Goal: Transaction & Acquisition: Obtain resource

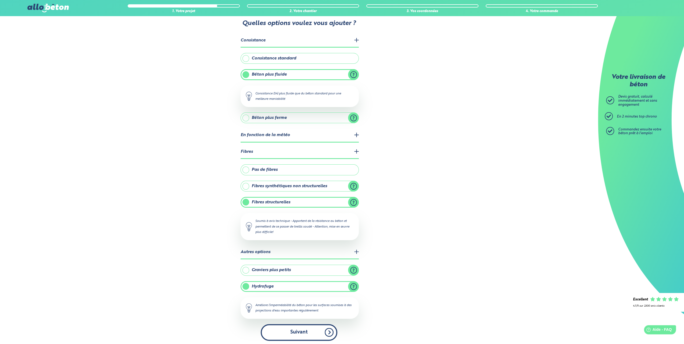
scroll to position [15, 0]
click at [307, 333] on button "Suivant" at bounding box center [299, 332] width 77 height 16
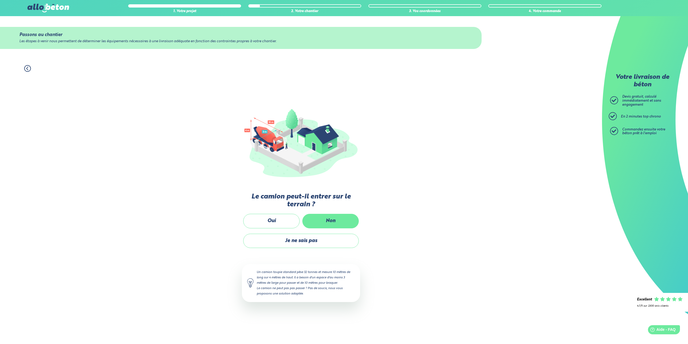
click at [332, 220] on label "Non" at bounding box center [330, 221] width 56 height 14
click at [0, 0] on input "Non" at bounding box center [0, 0] width 0 height 0
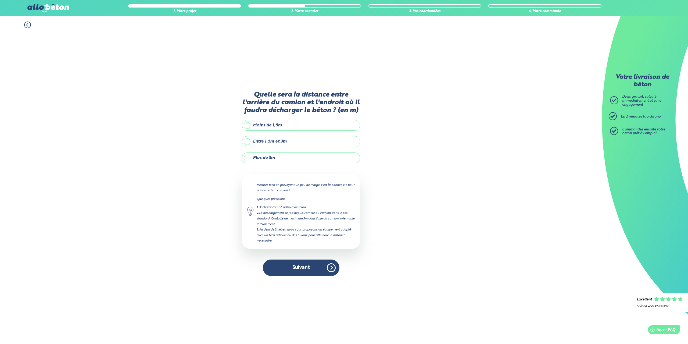
click at [248, 156] on label "Plus de 3m" at bounding box center [301, 157] width 118 height 11
click at [0, 0] on input "Plus de 3m" at bounding box center [0, 0] width 0 height 0
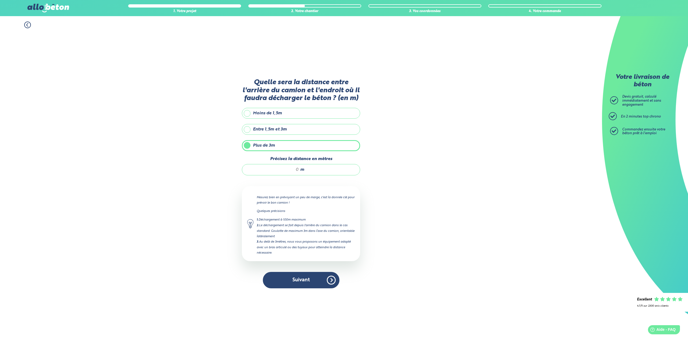
drag, startPoint x: 296, startPoint y: 167, endPoint x: 302, endPoint y: 168, distance: 6.4
click at [302, 168] on div "m" at bounding box center [301, 169] width 118 height 11
type input "25"
click at [301, 281] on button "Suivant" at bounding box center [301, 280] width 77 height 16
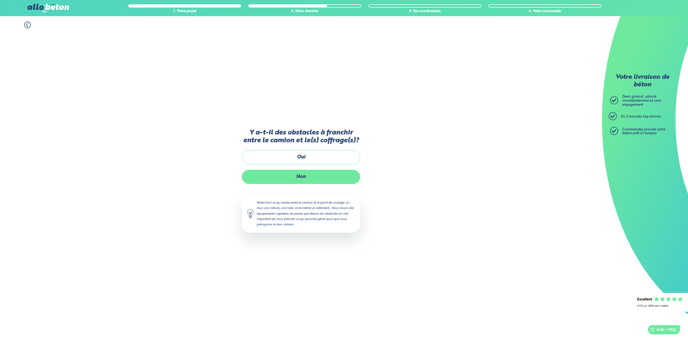
click at [301, 175] on label "Non" at bounding box center [301, 177] width 118 height 14
click at [0, 0] on input "Non" at bounding box center [0, 0] width 0 height 0
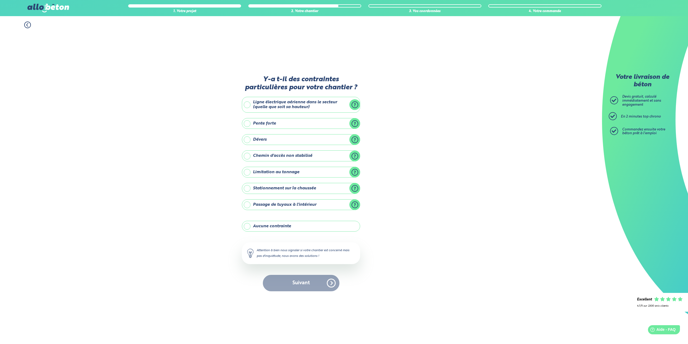
click at [248, 156] on label "Chemin d'accès non stabilisé" at bounding box center [301, 155] width 118 height 11
click at [0, 0] on input "Chemin d'accès non stabilisé" at bounding box center [0, 0] width 0 height 0
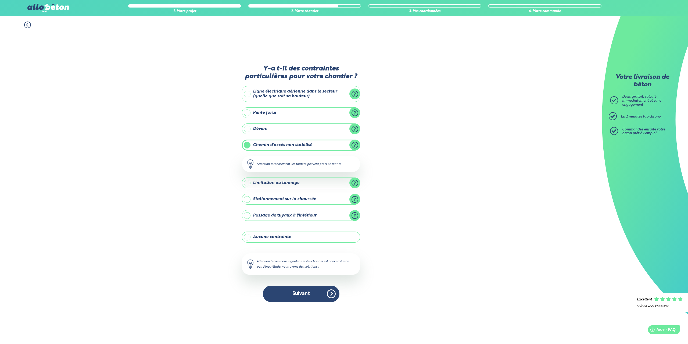
click at [247, 234] on label "Aucune contrainte" at bounding box center [301, 236] width 118 height 11
click at [0, 0] on input "Aucune contrainte" at bounding box center [0, 0] width 0 height 0
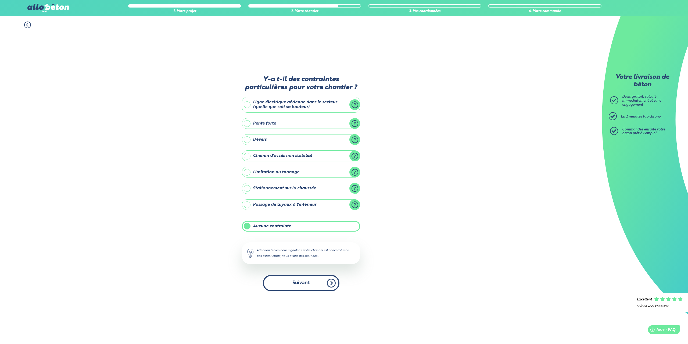
click at [306, 285] on button "Suivant" at bounding box center [301, 283] width 77 height 16
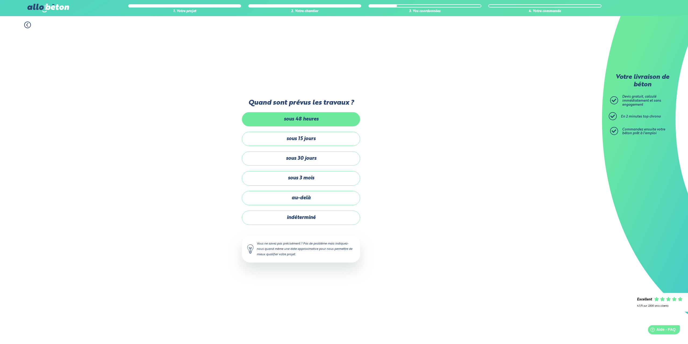
click at [304, 122] on label "sous 48 heures" at bounding box center [301, 119] width 118 height 14
click at [0, 0] on input "sous 48 heures" at bounding box center [0, 0] width 0 height 0
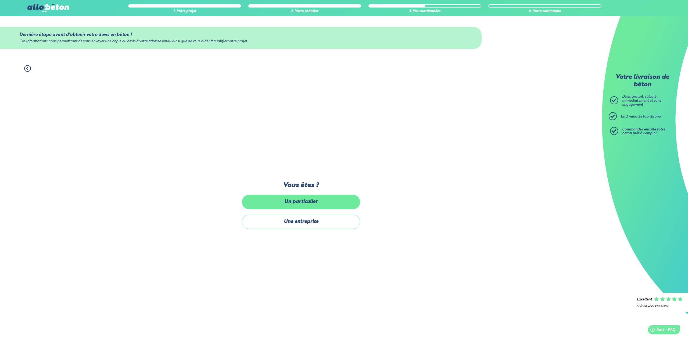
click at [303, 200] on label "Un particulier" at bounding box center [301, 202] width 118 height 14
click at [0, 0] on input "Un particulier" at bounding box center [0, 0] width 0 height 0
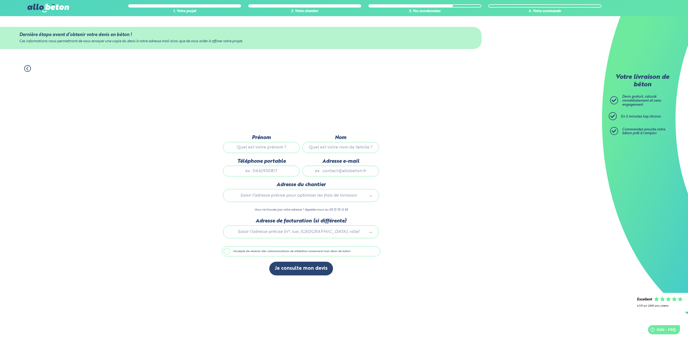
click at [271, 148] on input "Prénom" at bounding box center [261, 147] width 77 height 11
type input "ERIC"
type input "COMPAGNON"
type input "0665237300"
type input "ecompa@hotmail.fr"
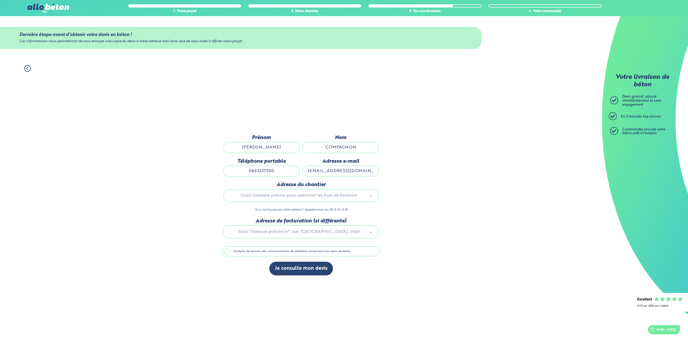
type input "2 rue de la forêt,"
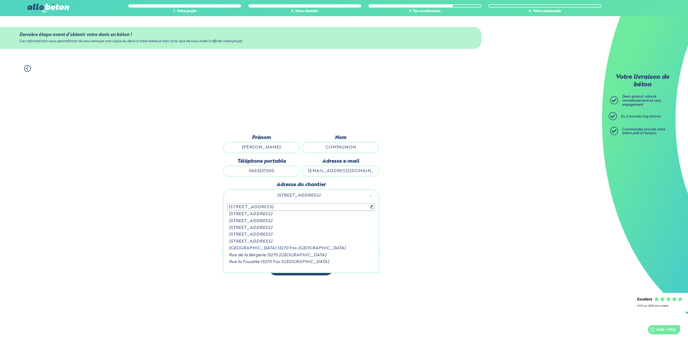
type input "6 rue de la foret"
type input "2 rue de la forêt"
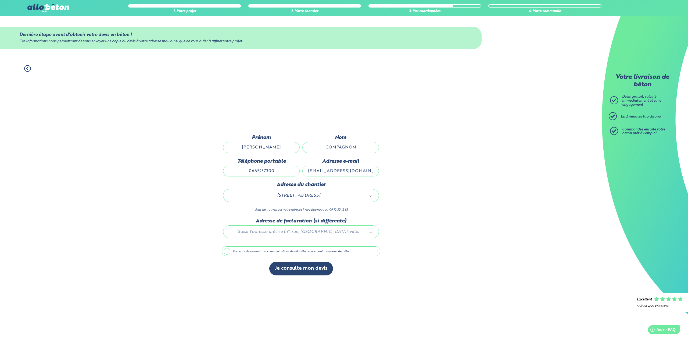
type input "6"
type input "6 rue de la foret 10270 laubressel"
click at [224, 251] on label "J'accepte de recevoir des communications de allobéton concernant mon devis de b…" at bounding box center [301, 251] width 159 height 10
click at [0, 0] on input "J'accepte de recevoir des communications de allobéton concernant mon devis de b…" at bounding box center [0, 0] width 0 height 0
click at [294, 268] on button "Je consulte mon devis" at bounding box center [301, 268] width 64 height 14
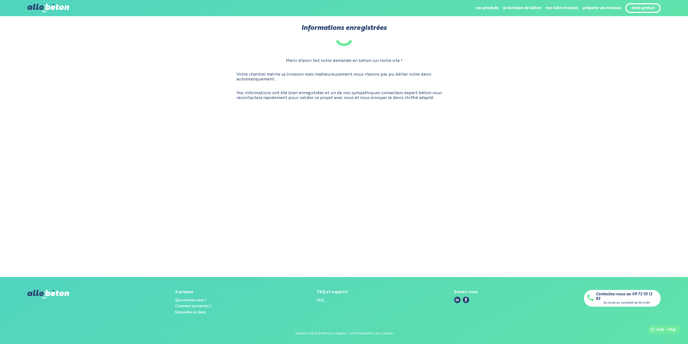
click at [328, 145] on main "Informations enregistrées Merci d'avoir fait votre demande en béton sur notre s…" at bounding box center [344, 146] width 688 height 261
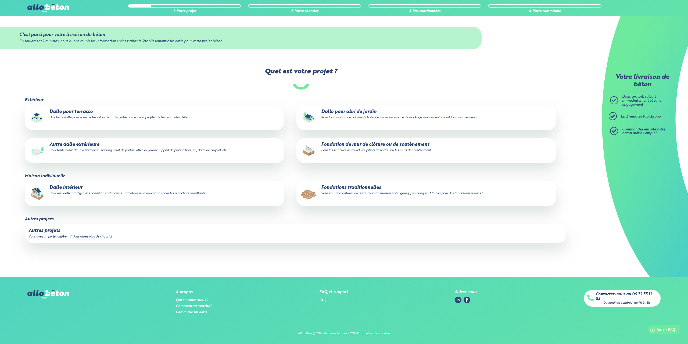
click at [357, 189] on p "Fondations traditionnelles Vous voulez construire ou agrandir votre maison, vot…" at bounding box center [426, 190] width 252 height 11
click at [0, 0] on input "Fondations traditionnelles Vous voulez construire ou agrandir votre maison, vot…" at bounding box center [0, 0] width 0 height 0
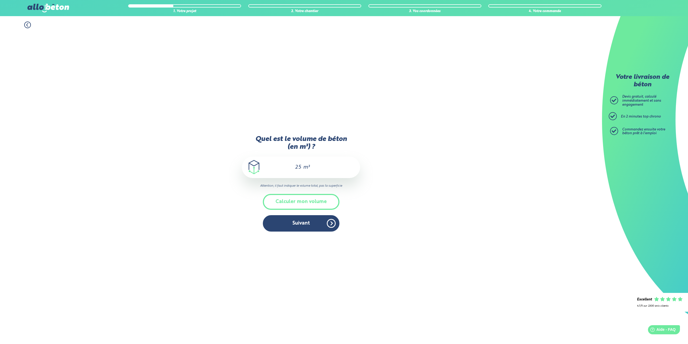
drag, startPoint x: 302, startPoint y: 166, endPoint x: 292, endPoint y: 165, distance: 9.9
click at [292, 165] on div "25 m³" at bounding box center [301, 166] width 118 height 21
type input "2"
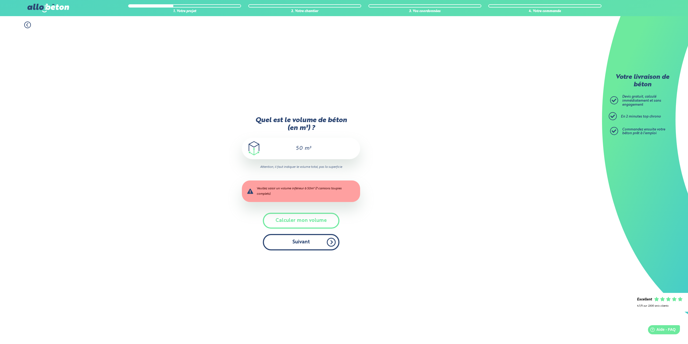
click at [305, 242] on button "Suivant" at bounding box center [301, 242] width 77 height 16
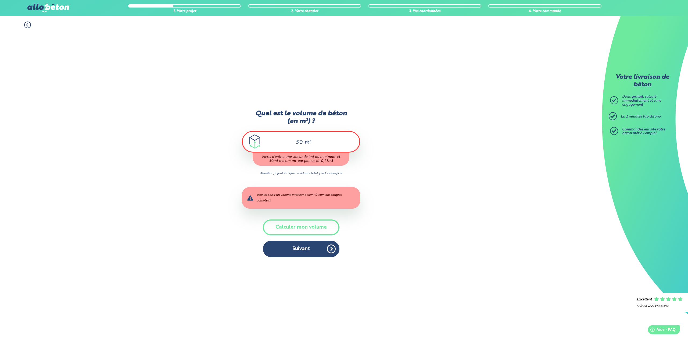
click at [305, 140] on span "m³" at bounding box center [307, 142] width 6 height 5
type input "5"
drag, startPoint x: 303, startPoint y: 144, endPoint x: 295, endPoint y: 144, distance: 7.5
click at [295, 144] on input "50" at bounding box center [297, 142] width 12 height 6
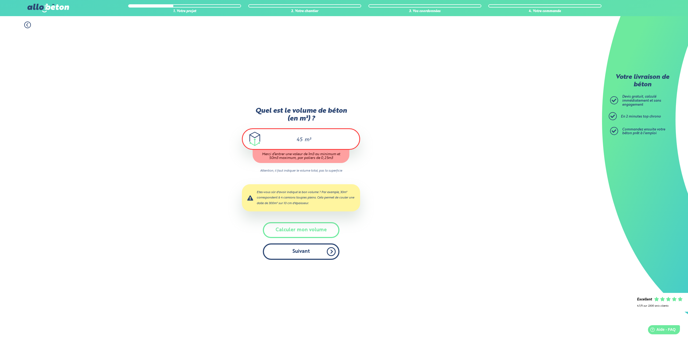
type input "45"
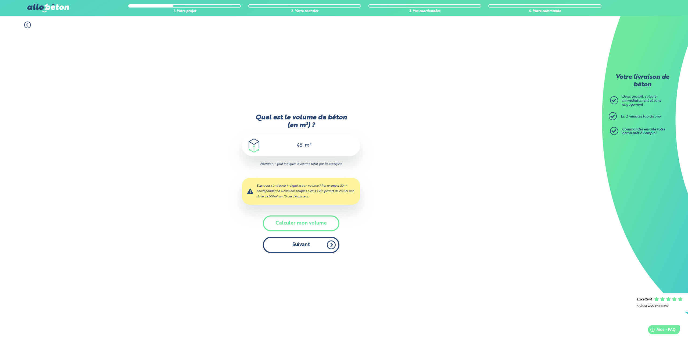
scroll to position [0, 0]
click at [295, 249] on button "Suivant" at bounding box center [301, 244] width 77 height 16
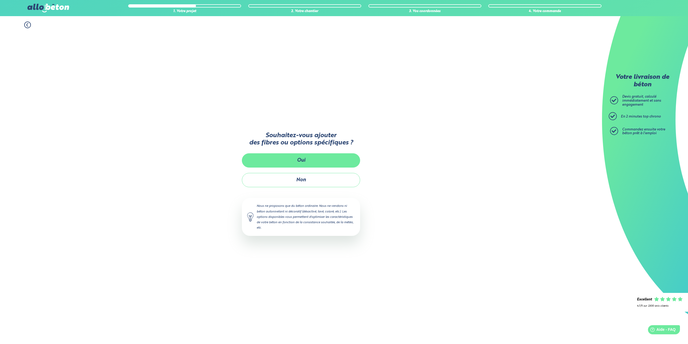
click at [304, 165] on button "Oui" at bounding box center [301, 160] width 118 height 14
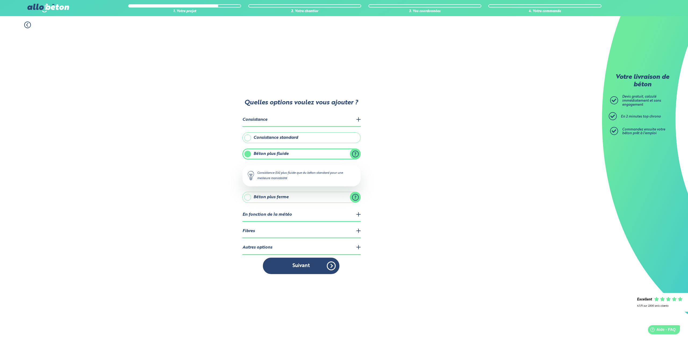
click at [356, 228] on legend "Fibres" at bounding box center [301, 231] width 118 height 14
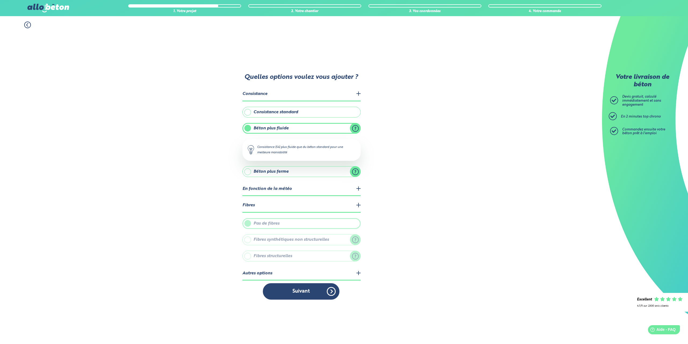
click at [356, 228] on div "Pas de fibres Fibres synthétiques non structurelles Réduisent le risque de fiss…" at bounding box center [301, 239] width 118 height 43
click at [292, 255] on label "Fibres structurelles" at bounding box center [301, 255] width 118 height 11
click at [357, 255] on label "Fibres structurelles" at bounding box center [301, 255] width 118 height 11
click at [268, 204] on legend "Fibres" at bounding box center [301, 206] width 118 height 14
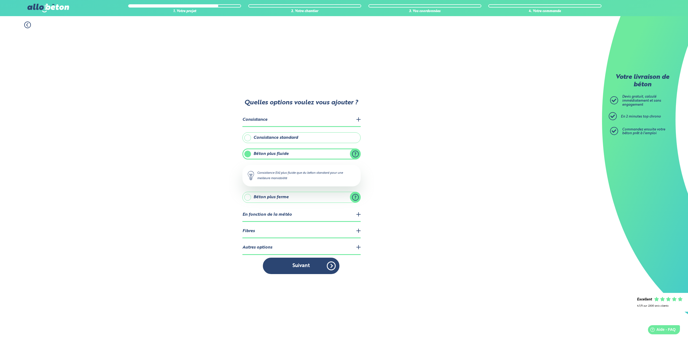
click at [249, 228] on legend "Fibres" at bounding box center [301, 231] width 118 height 14
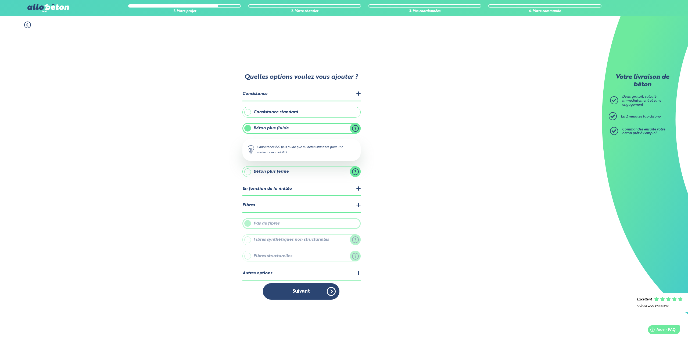
click at [251, 206] on legend "Fibres" at bounding box center [301, 206] width 118 height 14
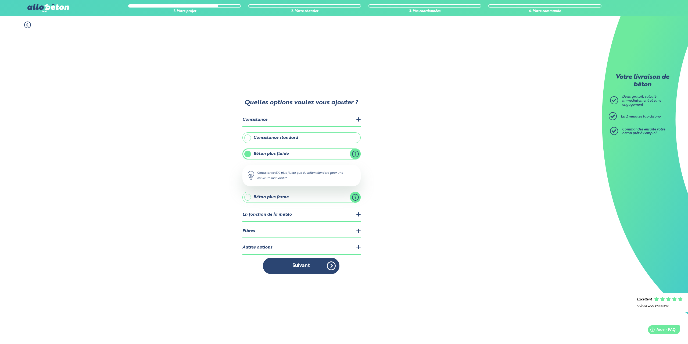
click at [357, 232] on legend "Fibres" at bounding box center [301, 231] width 118 height 14
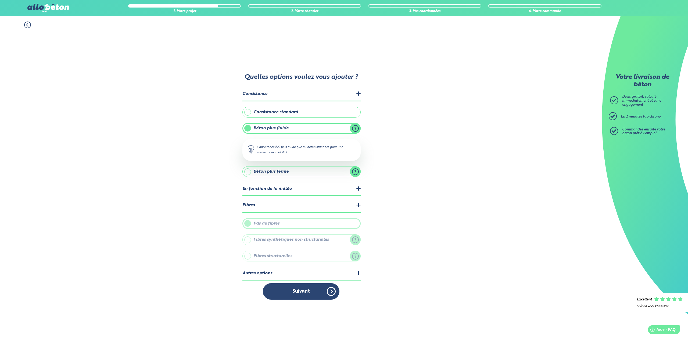
click at [290, 258] on label "Fibres structurelles" at bounding box center [301, 255] width 118 height 11
click at [279, 222] on label "Pas de fibres" at bounding box center [301, 223] width 118 height 11
click at [249, 111] on label "Consistance standard" at bounding box center [301, 112] width 118 height 11
click at [0, 0] on input "Consistance standard" at bounding box center [0, 0] width 0 height 0
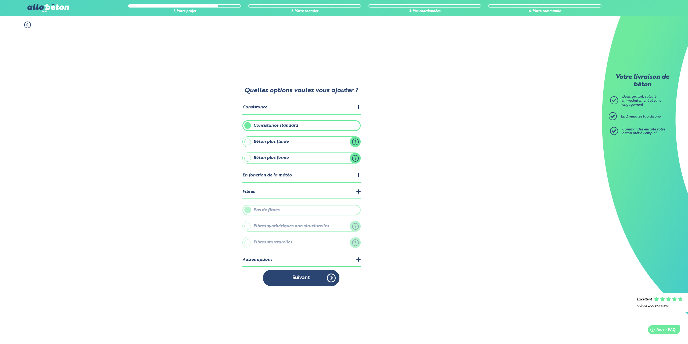
click at [357, 228] on label "Fibres synthétiques non structurelles" at bounding box center [301, 226] width 118 height 11
click at [355, 242] on label "Fibres structurelles" at bounding box center [301, 242] width 118 height 11
click at [271, 207] on label "Pas de fibres" at bounding box center [301, 209] width 118 height 11
click at [246, 193] on legend "Fibres" at bounding box center [301, 192] width 118 height 14
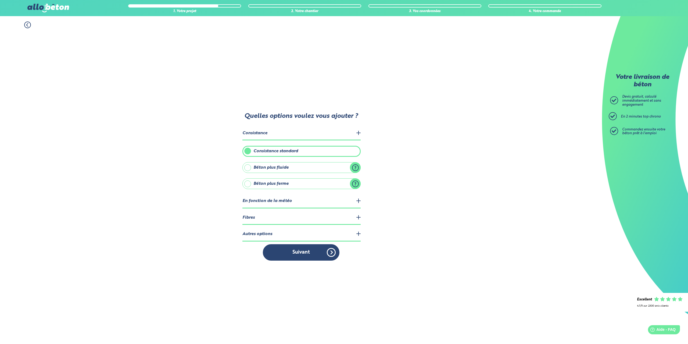
click at [272, 234] on legend "Autres options" at bounding box center [301, 234] width 118 height 14
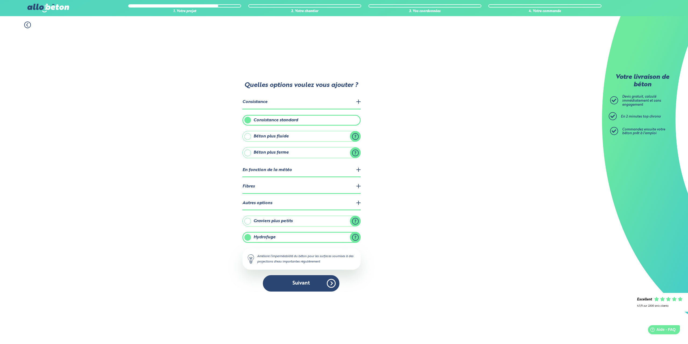
click at [248, 236] on label "Hydrofuge" at bounding box center [301, 237] width 118 height 11
click at [0, 0] on input "Hydrofuge" at bounding box center [0, 0] width 0 height 0
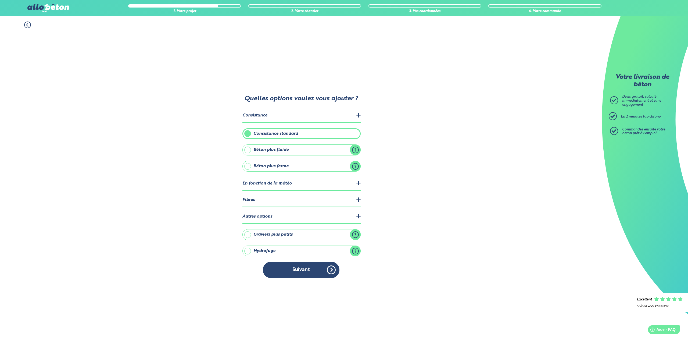
click at [252, 203] on legend "Fibres" at bounding box center [301, 200] width 118 height 14
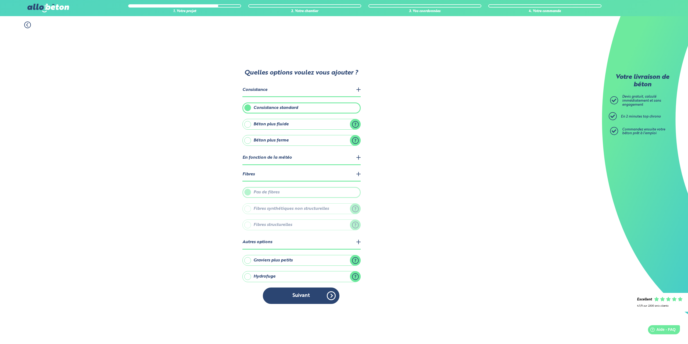
click at [248, 193] on label "Pas de fibres" at bounding box center [301, 192] width 118 height 11
click at [300, 296] on button "Suivant" at bounding box center [301, 295] width 77 height 16
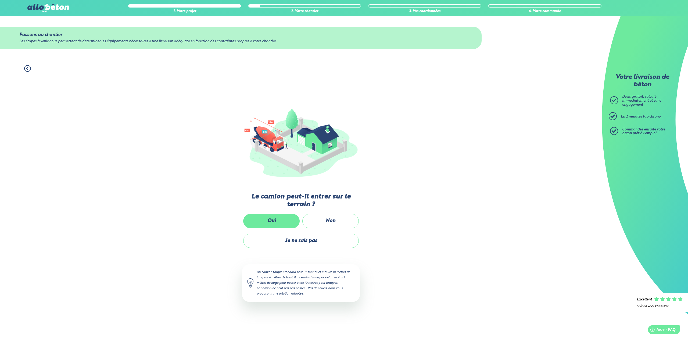
click at [273, 218] on label "Oui" at bounding box center [271, 221] width 56 height 14
click at [0, 0] on input "Oui" at bounding box center [0, 0] width 0 height 0
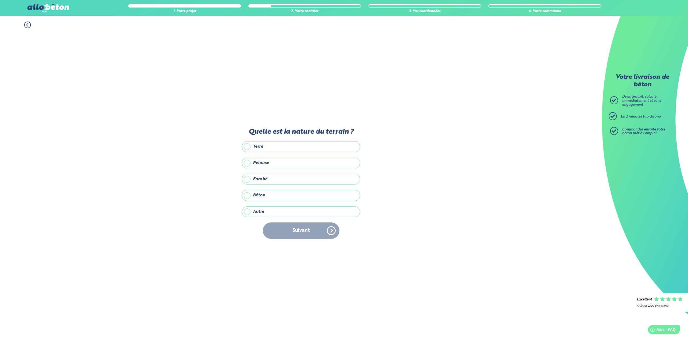
click at [249, 213] on label "Autre" at bounding box center [301, 211] width 118 height 11
click at [0, 0] on input "Autre" at bounding box center [0, 0] width 0 height 0
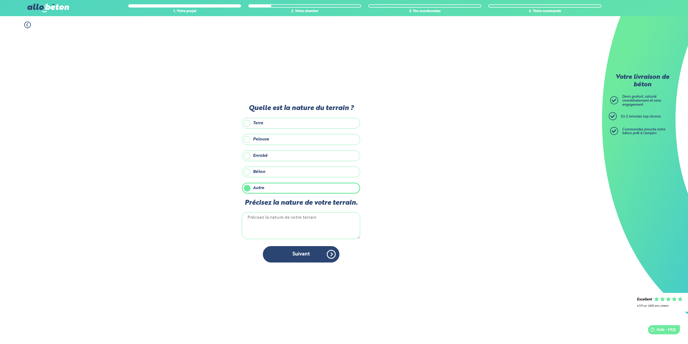
click at [264, 217] on textarea "Précisez la nature de votre terrain." at bounding box center [301, 225] width 118 height 27
type textarea "cailloux"
click at [310, 255] on button "Suivant" at bounding box center [301, 254] width 77 height 16
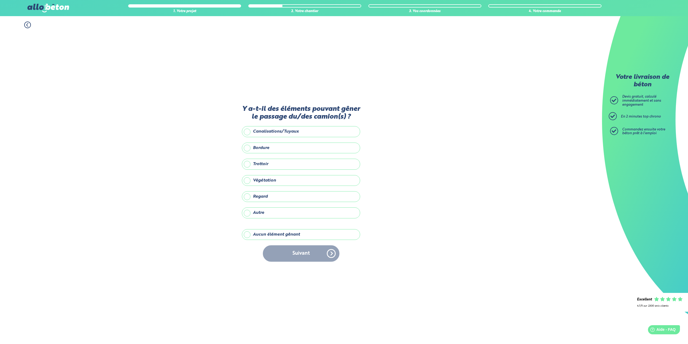
click at [297, 253] on div "Suivant" at bounding box center [301, 253] width 118 height 16
click at [246, 234] on label "Aucun élément gênant" at bounding box center [301, 234] width 118 height 11
click at [0, 0] on input "Aucun élément gênant" at bounding box center [0, 0] width 0 height 0
click at [285, 250] on button "Suivant" at bounding box center [301, 253] width 77 height 16
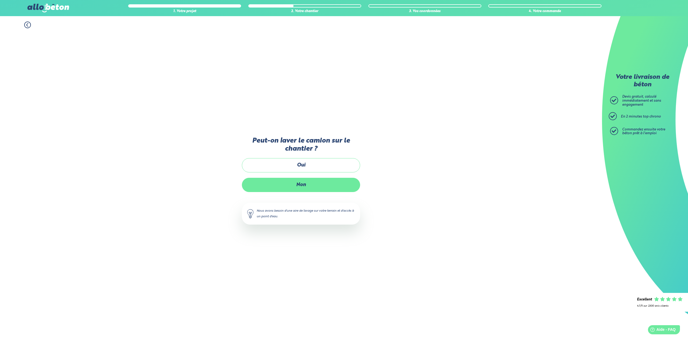
click at [302, 184] on label "Non" at bounding box center [301, 185] width 118 height 14
click at [0, 0] on input "Non" at bounding box center [0, 0] width 0 height 0
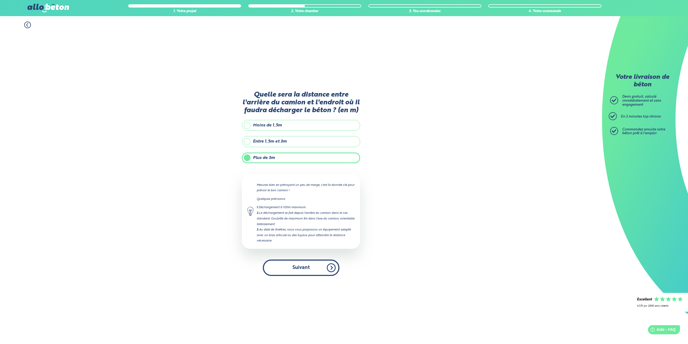
click at [307, 268] on button "Suivant" at bounding box center [301, 267] width 77 height 16
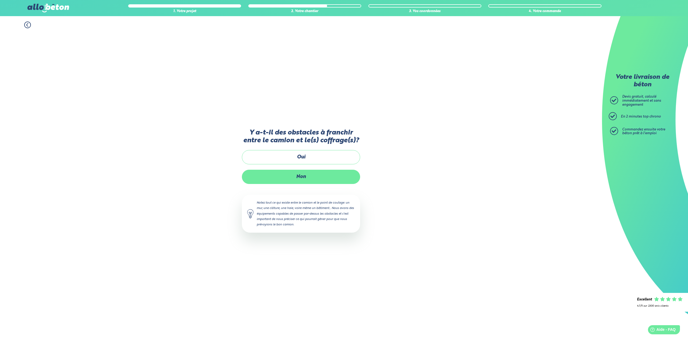
click at [299, 176] on label "Non" at bounding box center [301, 177] width 118 height 14
click at [0, 0] on input "Non" at bounding box center [0, 0] width 0 height 0
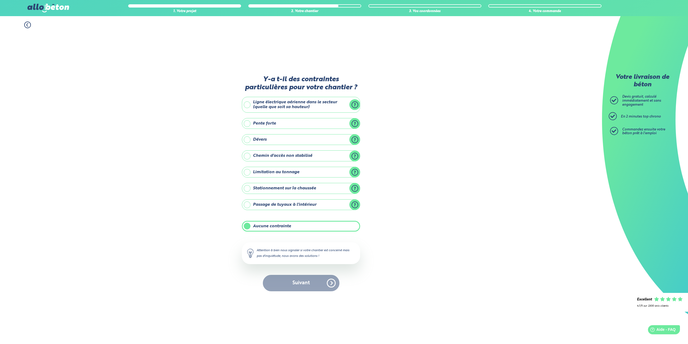
click at [302, 282] on div "Suivant" at bounding box center [301, 283] width 118 height 16
click at [307, 281] on div "Suivant" at bounding box center [301, 283] width 118 height 16
click at [249, 204] on label "Passage de tuyaux à l'intérieur" at bounding box center [301, 204] width 118 height 11
click at [0, 0] on input "Passage de tuyaux à l'intérieur" at bounding box center [0, 0] width 0 height 0
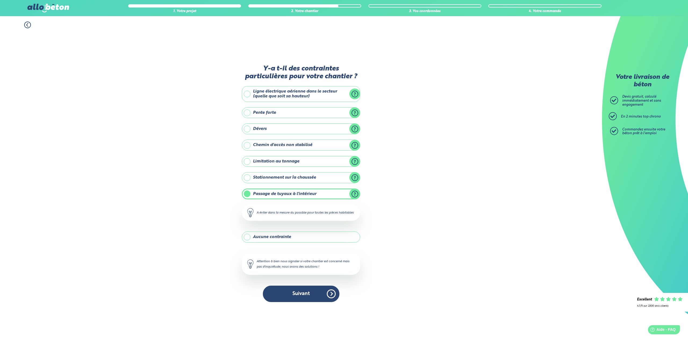
click at [245, 238] on label "Aucune contrainte" at bounding box center [301, 236] width 118 height 11
click at [0, 0] on input "Aucune contrainte" at bounding box center [0, 0] width 0 height 0
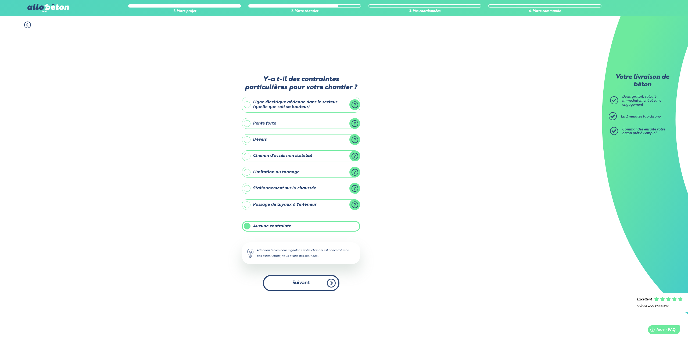
click at [298, 281] on button "Suivant" at bounding box center [301, 283] width 77 height 16
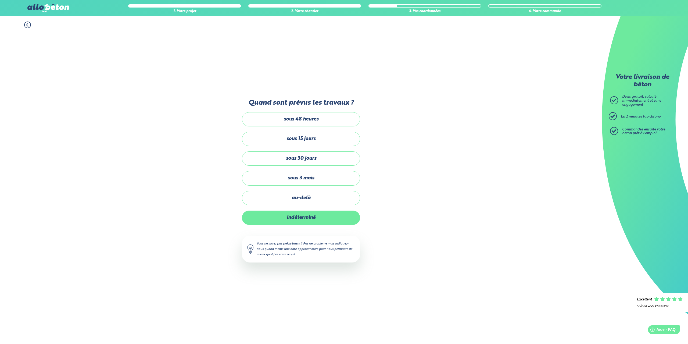
click at [297, 216] on label "indéterminé" at bounding box center [301, 217] width 118 height 14
click at [0, 0] on input "indéterminé" at bounding box center [0, 0] width 0 height 0
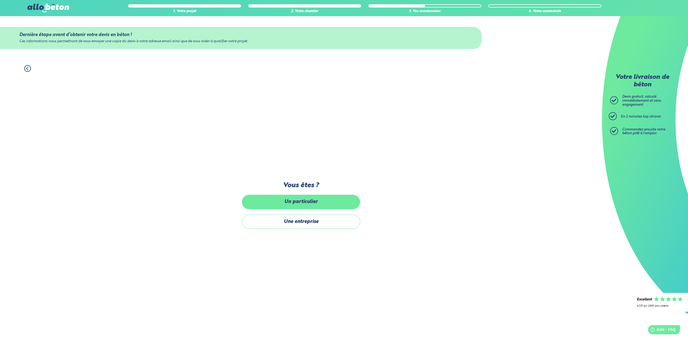
click at [301, 201] on label "Un particulier" at bounding box center [301, 202] width 118 height 14
click at [0, 0] on input "Un particulier" at bounding box center [0, 0] width 0 height 0
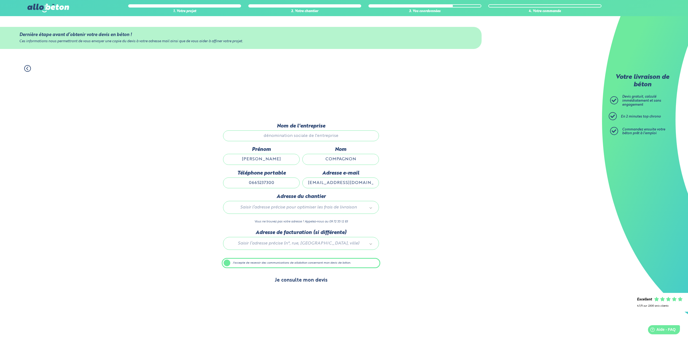
click at [311, 281] on button "Je consulte mon devis" at bounding box center [301, 280] width 64 height 14
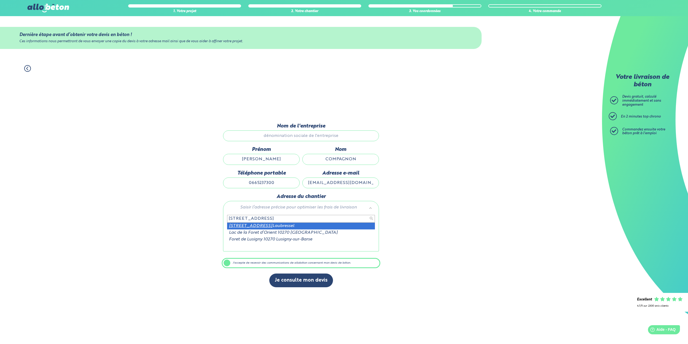
type input "2 rue de la foret 10270"
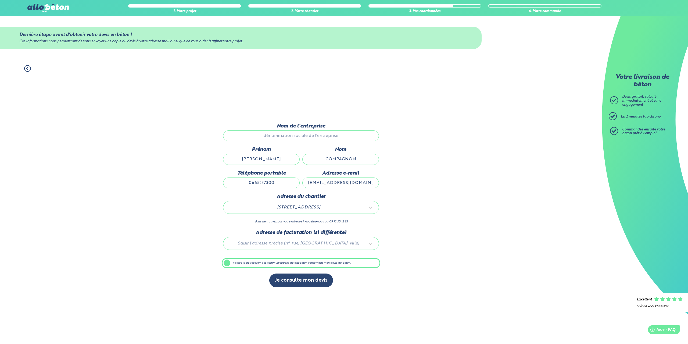
click at [296, 135] on input "Nom de l'entreprise" at bounding box center [301, 135] width 156 height 11
click at [228, 261] on label "J'accepte de recevoir des communications de allobéton concernant mon devis de b…" at bounding box center [301, 263] width 159 height 10
click at [0, 0] on input "J'accepte de recevoir des communications de allobéton concernant mon devis de b…" at bounding box center [0, 0] width 0 height 0
click at [229, 263] on label "J'accepte de recevoir des communications de allobéton concernant mon devis de b…" at bounding box center [301, 263] width 159 height 10
click at [0, 0] on input "J'accepte de recevoir des communications de allobéton concernant mon devis de b…" at bounding box center [0, 0] width 0 height 0
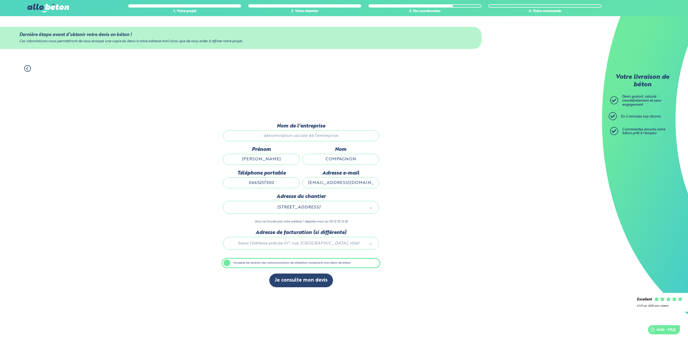
click at [225, 260] on label "J'accepte de recevoir des communications de allobéton concernant mon devis de b…" at bounding box center [301, 263] width 159 height 10
click at [0, 0] on input "J'accepte de recevoir des communications de allobéton concernant mon devis de b…" at bounding box center [0, 0] width 0 height 0
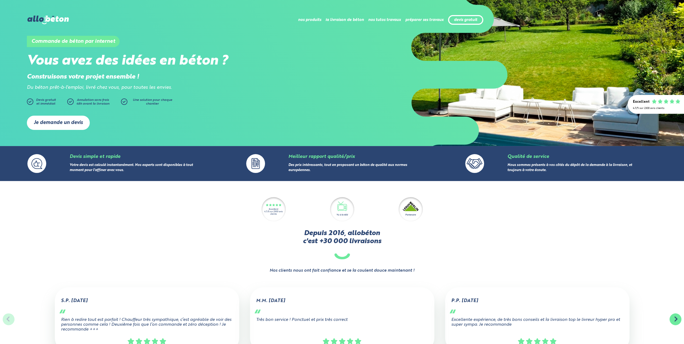
click at [57, 126] on link "Je demande un devis" at bounding box center [58, 123] width 63 height 14
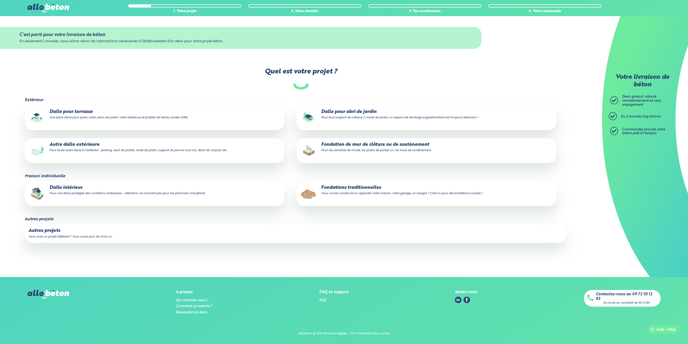
click at [340, 193] on small "Vous voulez construire ou agrandir votre maison, votre garage, un hangar ? C'es…" at bounding box center [401, 193] width 161 height 3
click at [0, 0] on input "Fondations traditionnelles Vous voulez construire ou agrandir votre maison, vot…" at bounding box center [0, 0] width 0 height 0
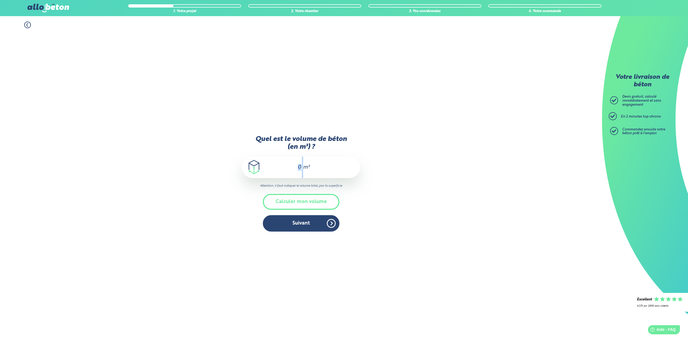
drag, startPoint x: 303, startPoint y: 168, endPoint x: 294, endPoint y: 169, distance: 8.9
click at [294, 169] on div "m³" at bounding box center [301, 166] width 118 height 21
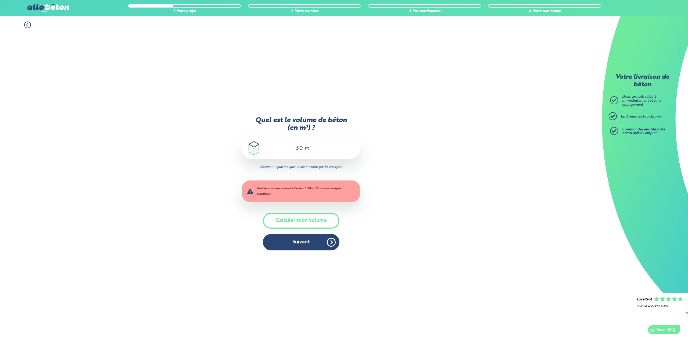
drag, startPoint x: 303, startPoint y: 148, endPoint x: 294, endPoint y: 148, distance: 9.4
click at [294, 148] on div "50 m³" at bounding box center [301, 148] width 118 height 21
type input "5"
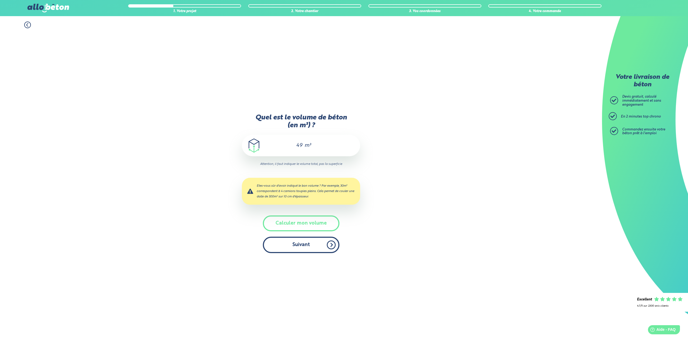
type input "49"
click at [299, 245] on button "Suivant" at bounding box center [301, 244] width 77 height 16
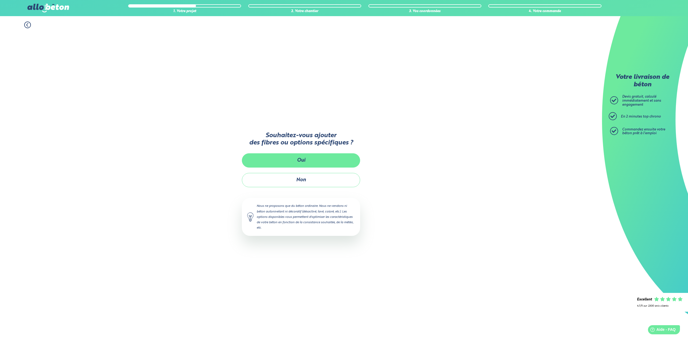
click at [311, 163] on button "Oui" at bounding box center [301, 160] width 118 height 14
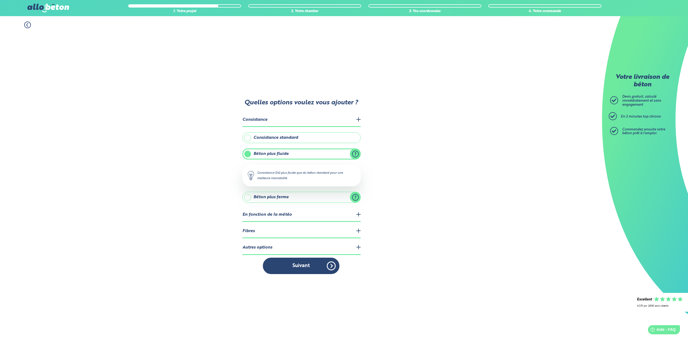
click at [354, 231] on legend "Fibres" at bounding box center [301, 231] width 118 height 14
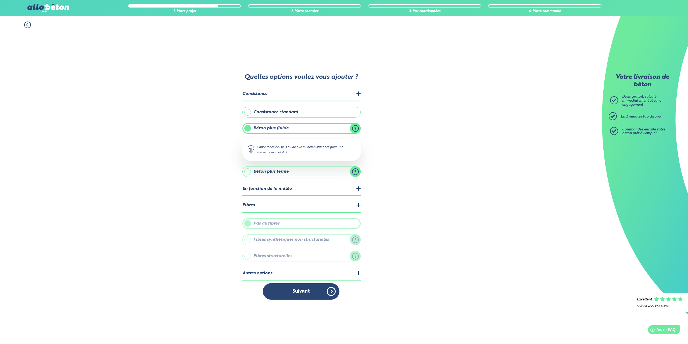
click at [289, 255] on label "Fibres structurelles" at bounding box center [301, 255] width 118 height 11
click at [288, 293] on button "Suivant" at bounding box center [301, 291] width 77 height 16
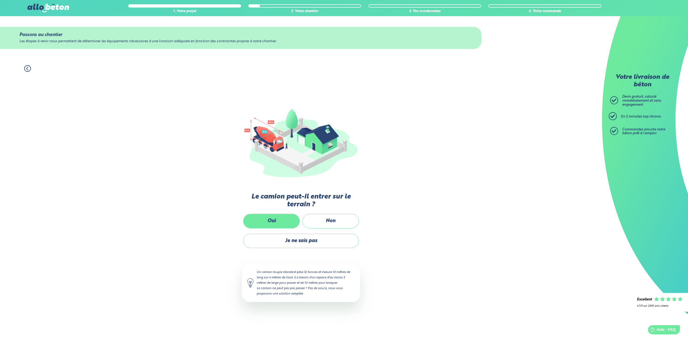
drag, startPoint x: 325, startPoint y: 219, endPoint x: 278, endPoint y: 222, distance: 47.1
click at [278, 222] on div "Oui Non Je ne sais pas" at bounding box center [301, 233] width 118 height 39
click at [277, 217] on label "Oui" at bounding box center [271, 221] width 56 height 14
click at [0, 0] on input "Oui" at bounding box center [0, 0] width 0 height 0
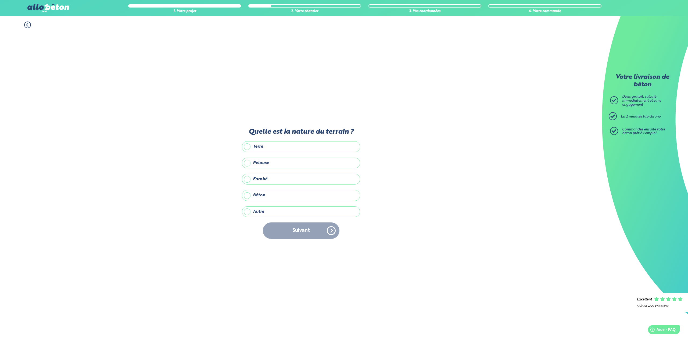
click at [262, 147] on label "Terre" at bounding box center [301, 146] width 118 height 11
click at [0, 0] on input "Terre" at bounding box center [0, 0] width 0 height 0
click at [311, 230] on button "Suivant" at bounding box center [301, 230] width 77 height 16
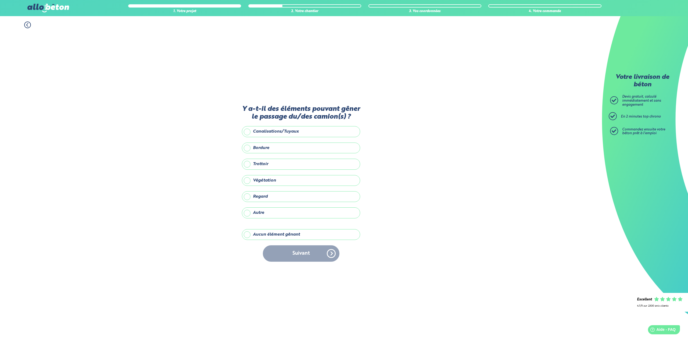
click at [282, 233] on label "Aucun élément gênant" at bounding box center [301, 234] width 118 height 11
click at [0, 0] on input "Aucun élément gênant" at bounding box center [0, 0] width 0 height 0
click at [299, 254] on button "Suivant" at bounding box center [301, 253] width 77 height 16
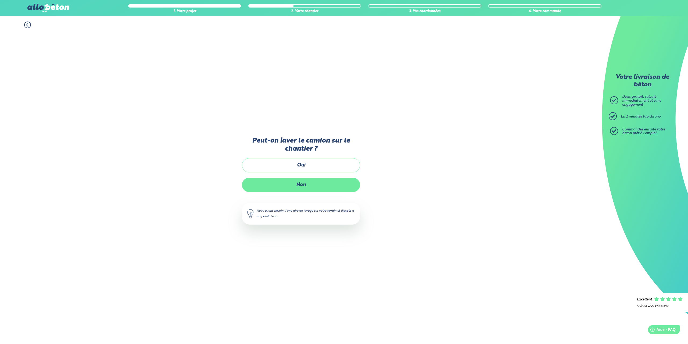
click at [300, 187] on label "Non" at bounding box center [301, 185] width 118 height 14
click at [0, 0] on input "Non" at bounding box center [0, 0] width 0 height 0
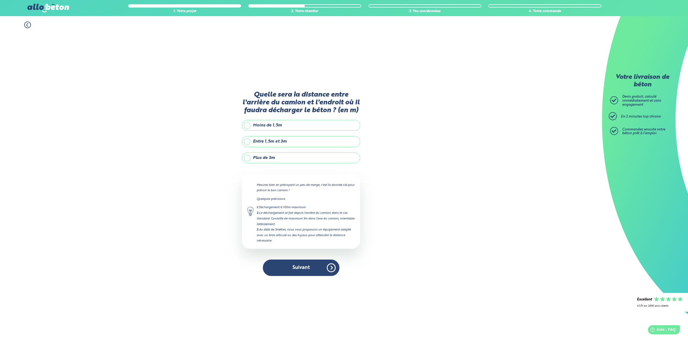
click at [269, 154] on label "Plus de 3m" at bounding box center [301, 157] width 118 height 11
click at [0, 0] on input "Plus de 3m" at bounding box center [0, 0] width 0 height 0
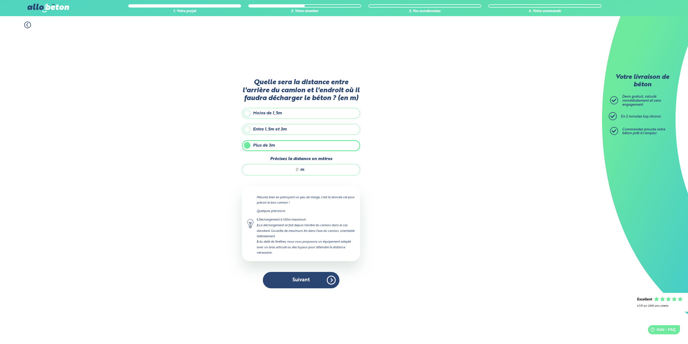
drag, startPoint x: 297, startPoint y: 170, endPoint x: 282, endPoint y: 170, distance: 15.6
click at [282, 170] on input "Précisez la distance en mètres" at bounding box center [272, 169] width 51 height 5
type input "25"
click at [305, 280] on button "Suivant" at bounding box center [301, 280] width 77 height 16
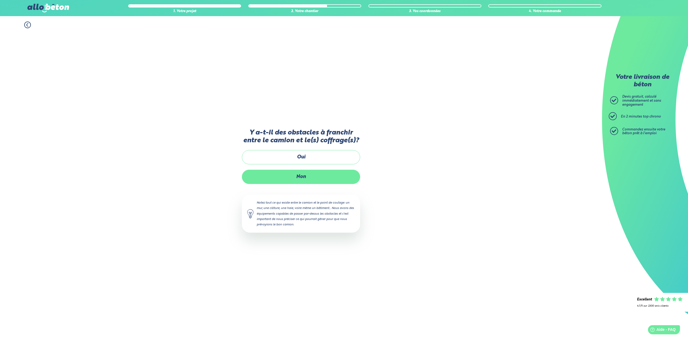
click at [304, 177] on label "Non" at bounding box center [301, 177] width 118 height 14
click at [0, 0] on input "Non" at bounding box center [0, 0] width 0 height 0
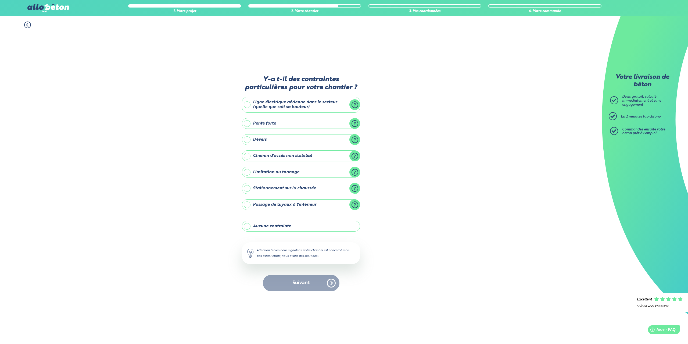
click at [287, 224] on label "Aucune contrainte" at bounding box center [301, 226] width 118 height 11
click at [0, 0] on input "Aucune contrainte" at bounding box center [0, 0] width 0 height 0
click at [295, 285] on button "Suivant" at bounding box center [301, 283] width 77 height 16
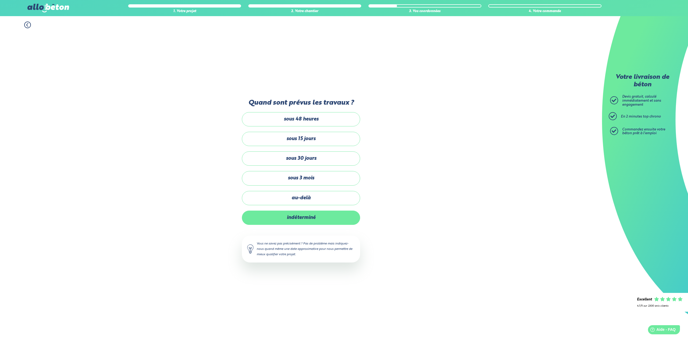
click at [299, 217] on label "indéterminé" at bounding box center [301, 217] width 118 height 14
click at [0, 0] on input "indéterminé" at bounding box center [0, 0] width 0 height 0
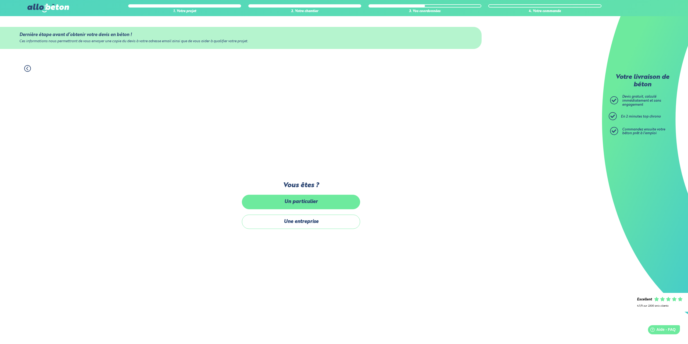
click at [306, 200] on label "Un particulier" at bounding box center [301, 202] width 118 height 14
click at [0, 0] on input "Un particulier" at bounding box center [0, 0] width 0 height 0
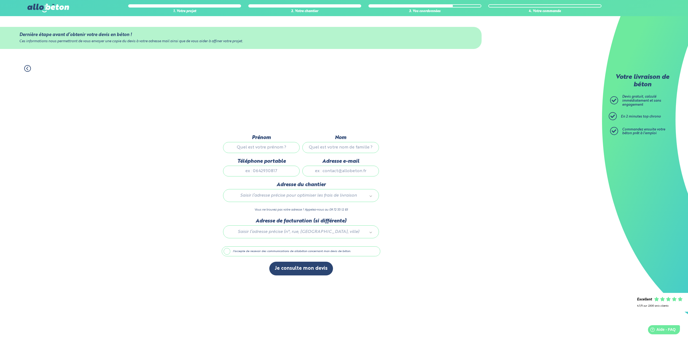
click at [272, 146] on input "Prénom" at bounding box center [261, 147] width 77 height 11
type input "ERIC"
type input "COMPAGNON"
type input "0665237300"
type input "ecompa@hotmail.fr"
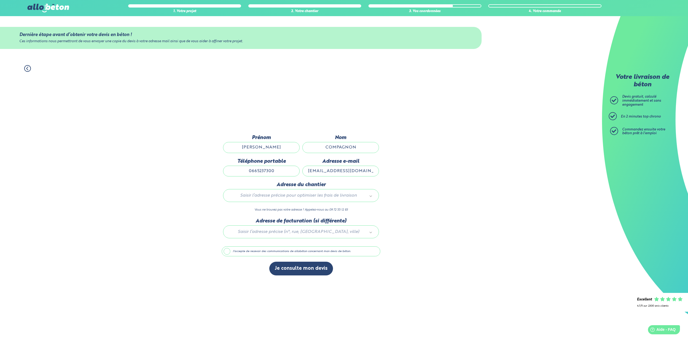
type input "2 rue de la forêt,"
click at [304, 269] on button "Je consulte mon devis" at bounding box center [301, 268] width 64 height 14
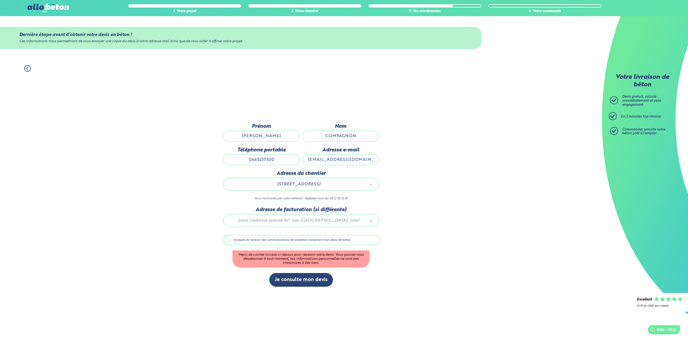
click at [227, 241] on label "J'accepte de recevoir des communications de allobéton concernant mon devis de b…" at bounding box center [301, 240] width 159 height 10
click at [0, 0] on input "J'accepte de recevoir des communications de allobéton concernant mon devis de b…" at bounding box center [0, 0] width 0 height 0
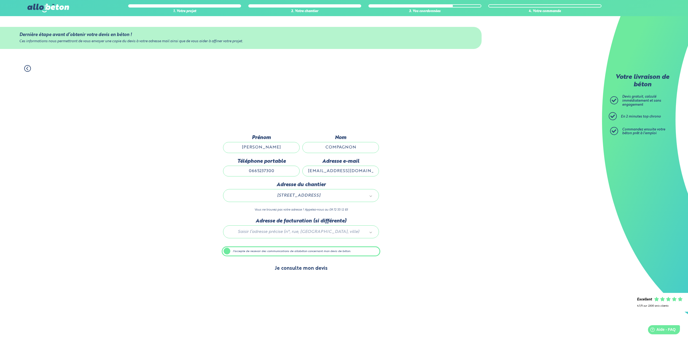
click at [315, 268] on button "Je consulte mon devis" at bounding box center [301, 268] width 64 height 14
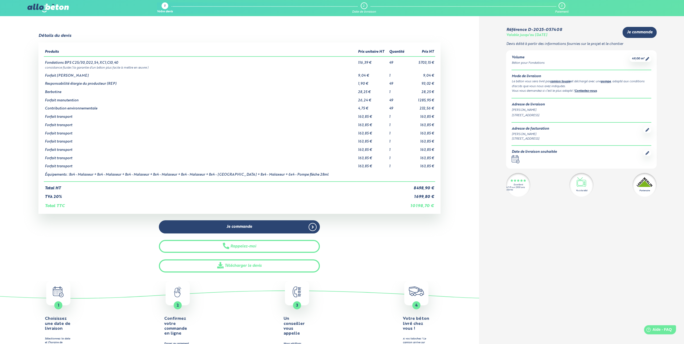
scroll to position [0, 0]
click at [256, 266] on link "Télécharger le devis" at bounding box center [239, 265] width 161 height 13
